Goal: Transaction & Acquisition: Download file/media

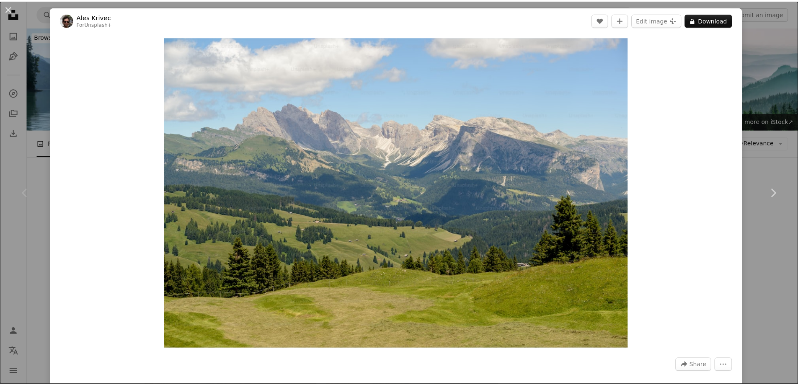
scroll to position [178, 0]
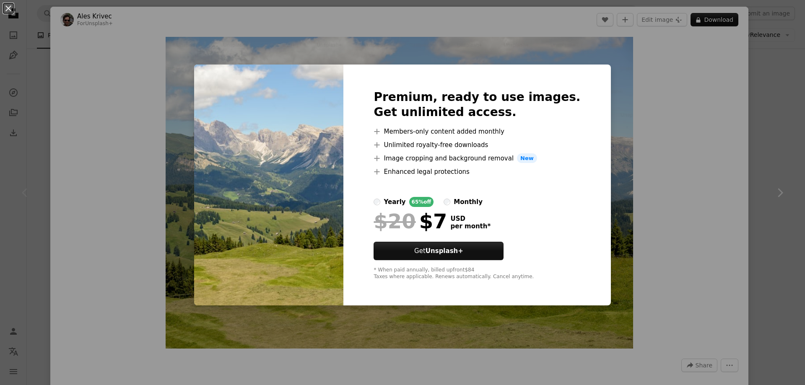
click at [704, 184] on div "An X shape Premium, ready to use images. Get unlimited access. A plus sign Memb…" at bounding box center [402, 192] width 805 height 385
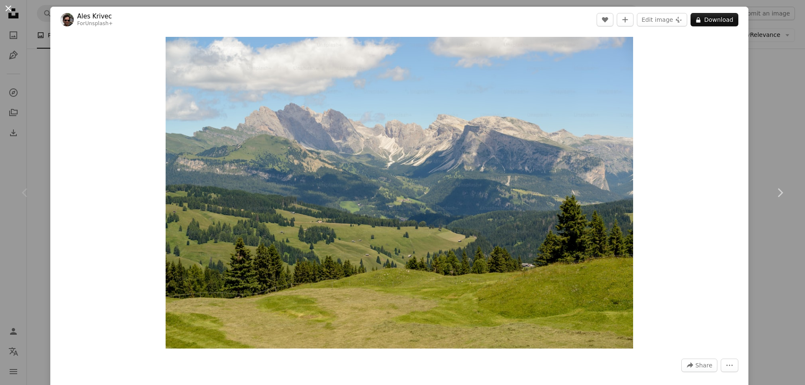
click at [8, 7] on button "An X shape" at bounding box center [8, 8] width 10 height 10
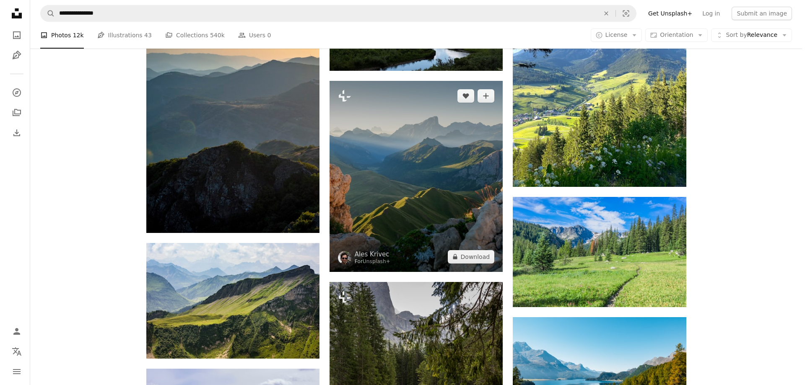
scroll to position [513, 0]
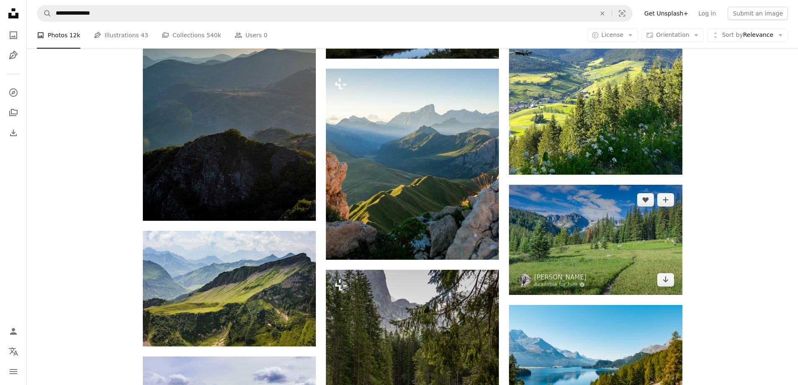
click at [621, 262] on img at bounding box center [595, 240] width 173 height 110
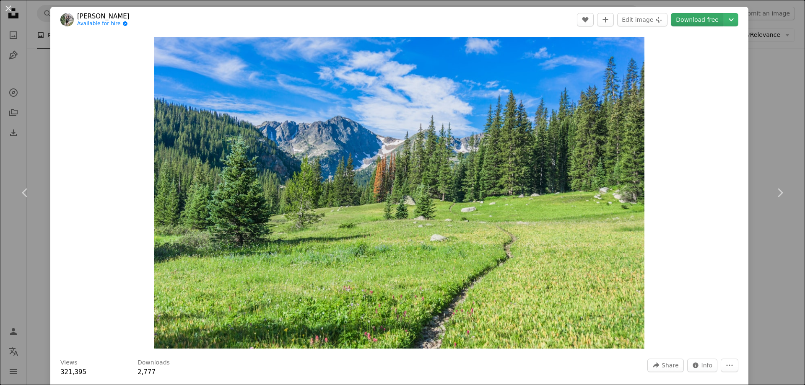
click at [695, 19] on link "Download free" at bounding box center [697, 19] width 53 height 13
